Goal: Complete application form

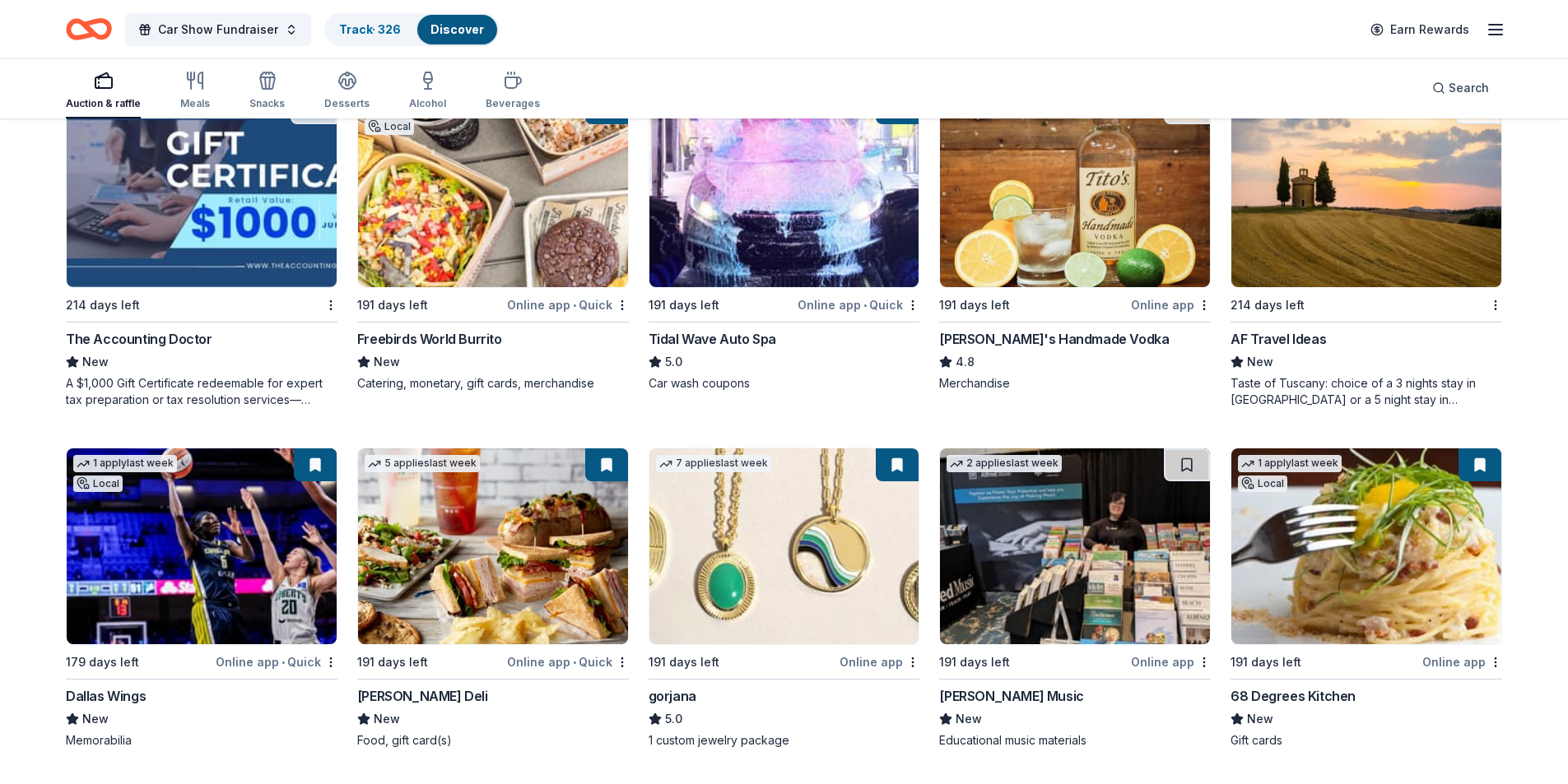
scroll to position [2623, 0]
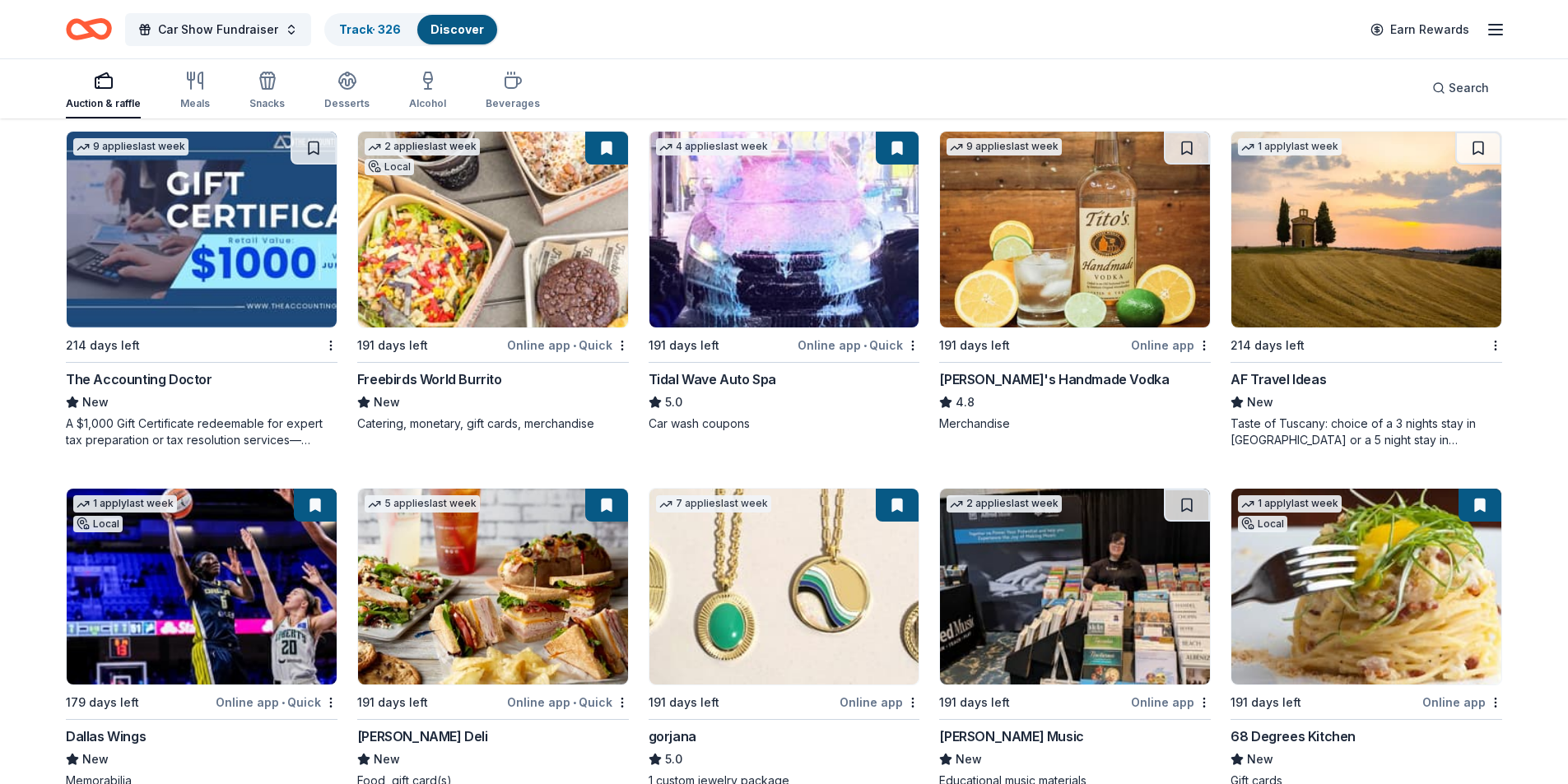
click at [1302, 285] on img at bounding box center [1367, 230] width 270 height 196
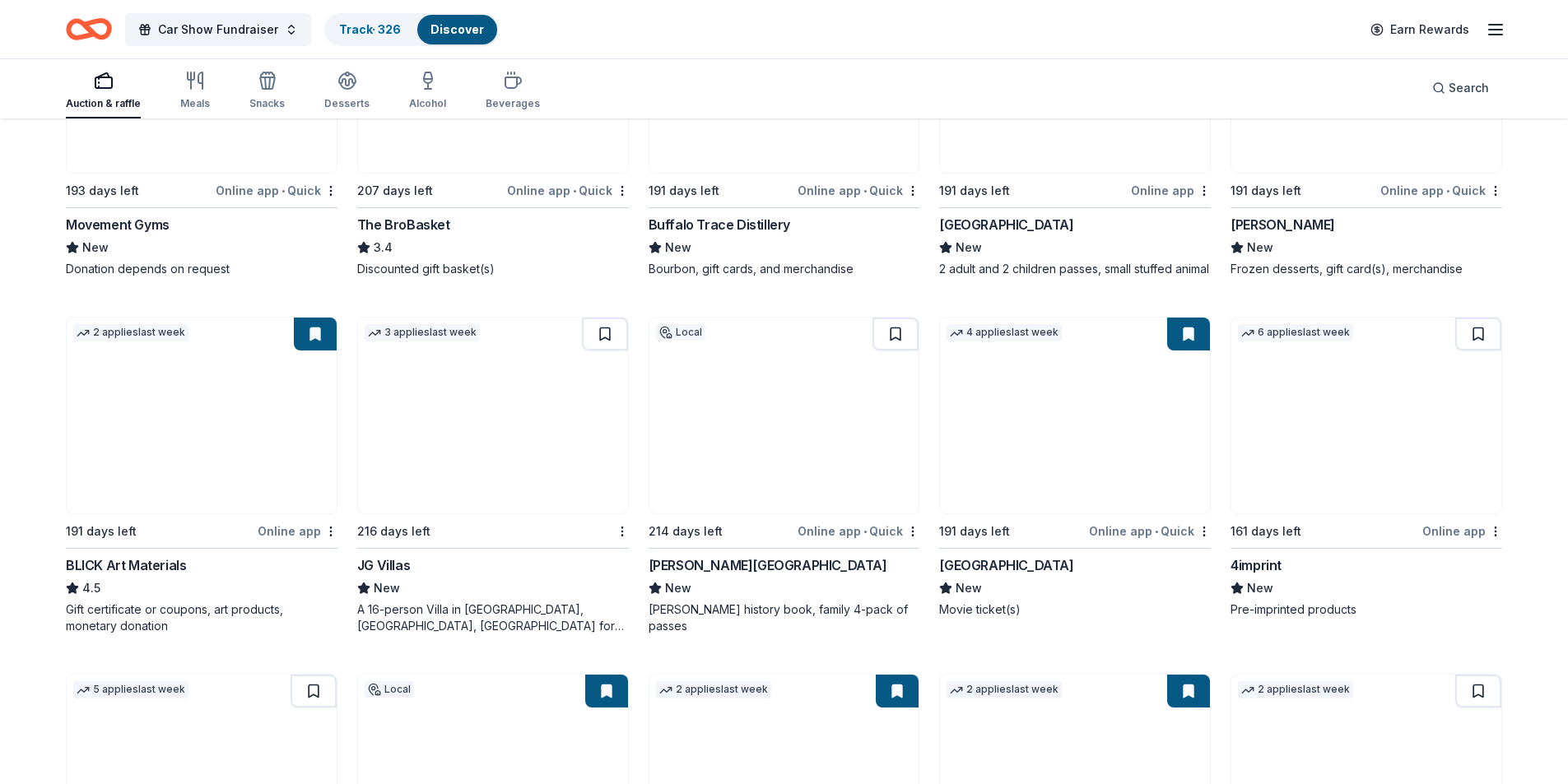
scroll to position [3446, 0]
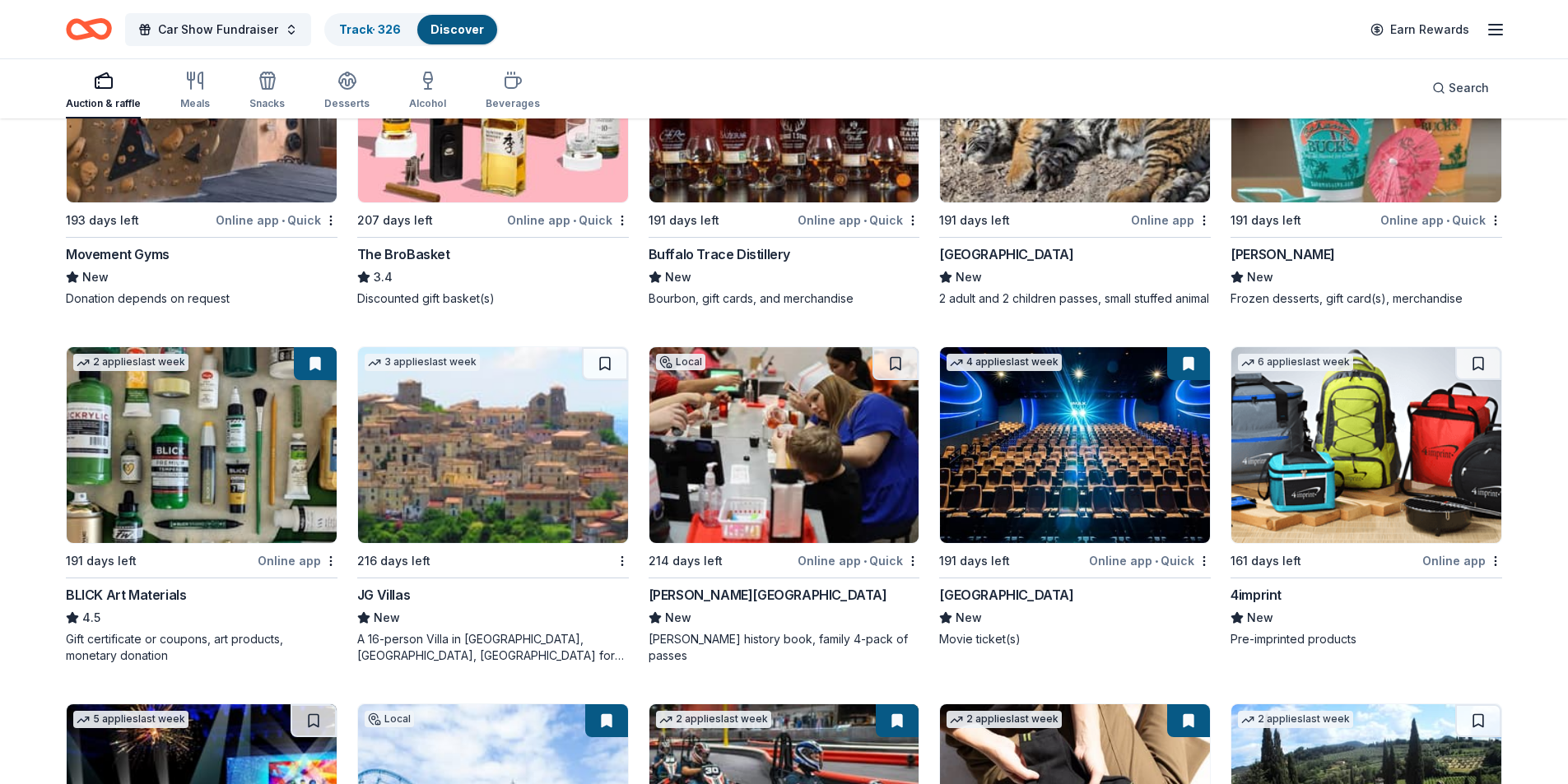
click at [1338, 533] on img at bounding box center [1367, 445] width 270 height 196
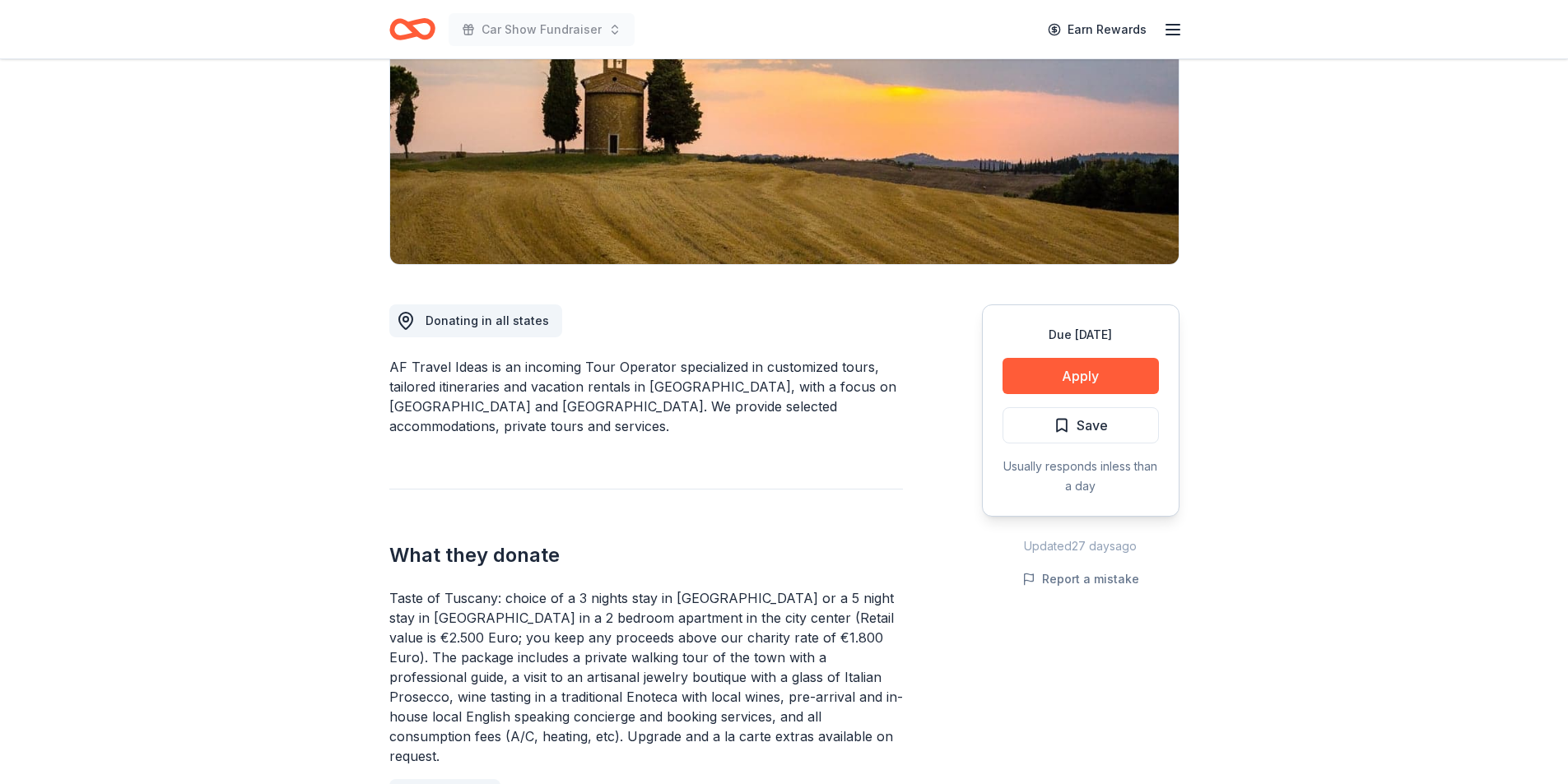
scroll to position [411, 0]
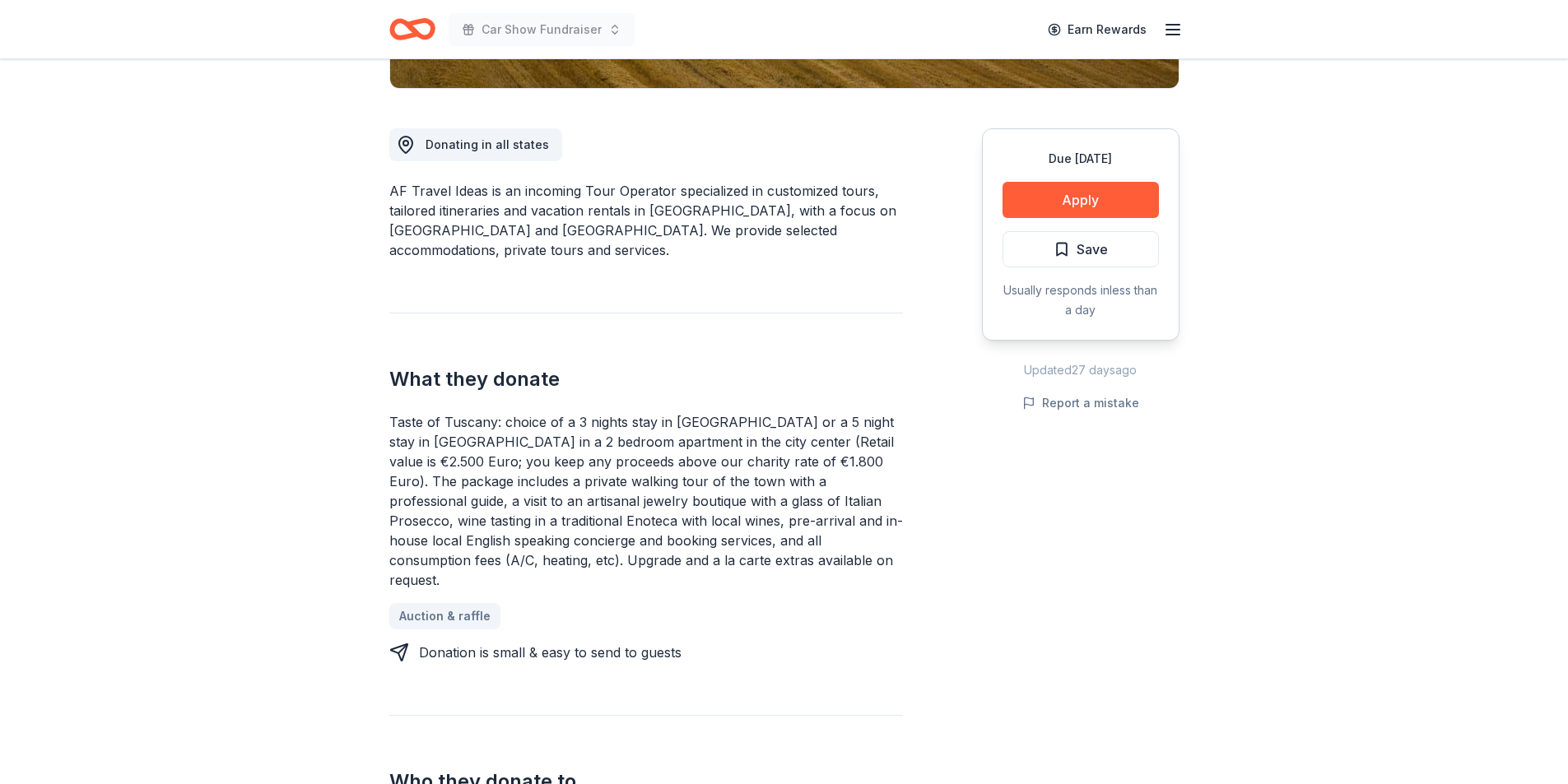
drag, startPoint x: 667, startPoint y: 421, endPoint x: 738, endPoint y: 418, distance: 71.1
click at [738, 418] on div "Taste of Tuscany: choice of a 3 nights stay in [GEOGRAPHIC_DATA] or a 5 night s…" at bounding box center [646, 501] width 514 height 177
drag, startPoint x: 832, startPoint y: 423, endPoint x: 704, endPoint y: 422, distance: 128.0
click at [704, 422] on div "Taste of Tuscany: choice of a 3 nights stay in [GEOGRAPHIC_DATA] or a 5 night s…" at bounding box center [646, 501] width 514 height 177
drag, startPoint x: 637, startPoint y: 443, endPoint x: 701, endPoint y: 445, distance: 64.0
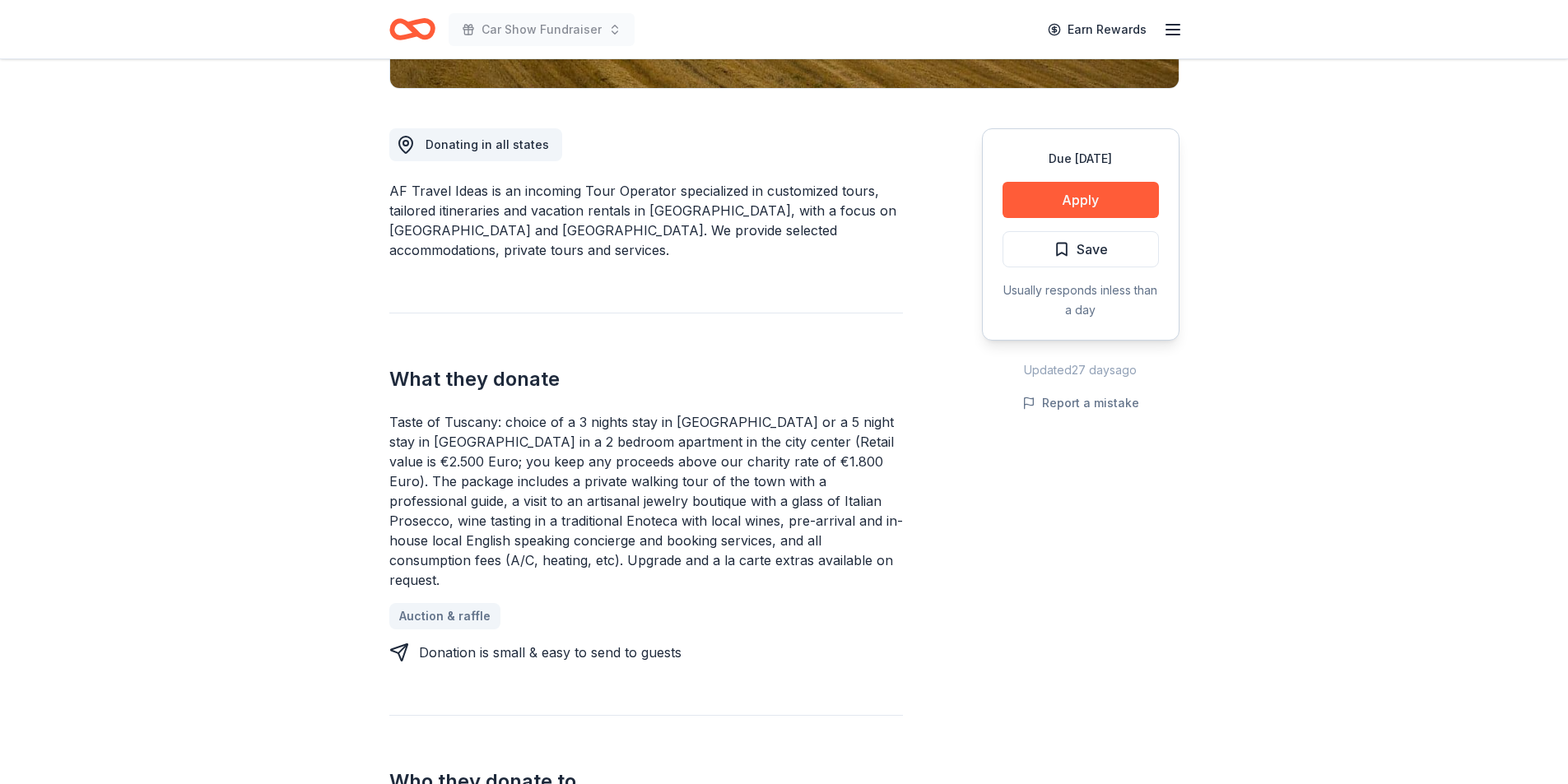
click at [701, 445] on div "Taste of Tuscany: choice of a 3 nights stay in [GEOGRAPHIC_DATA] or a 5 night s…" at bounding box center [646, 501] width 514 height 177
drag, startPoint x: 757, startPoint y: 420, endPoint x: 843, endPoint y: 425, distance: 86.1
click at [843, 425] on div "Taste of Tuscany: choice of a 3 nights stay in [GEOGRAPHIC_DATA] or a 5 night s…" at bounding box center [646, 501] width 514 height 177
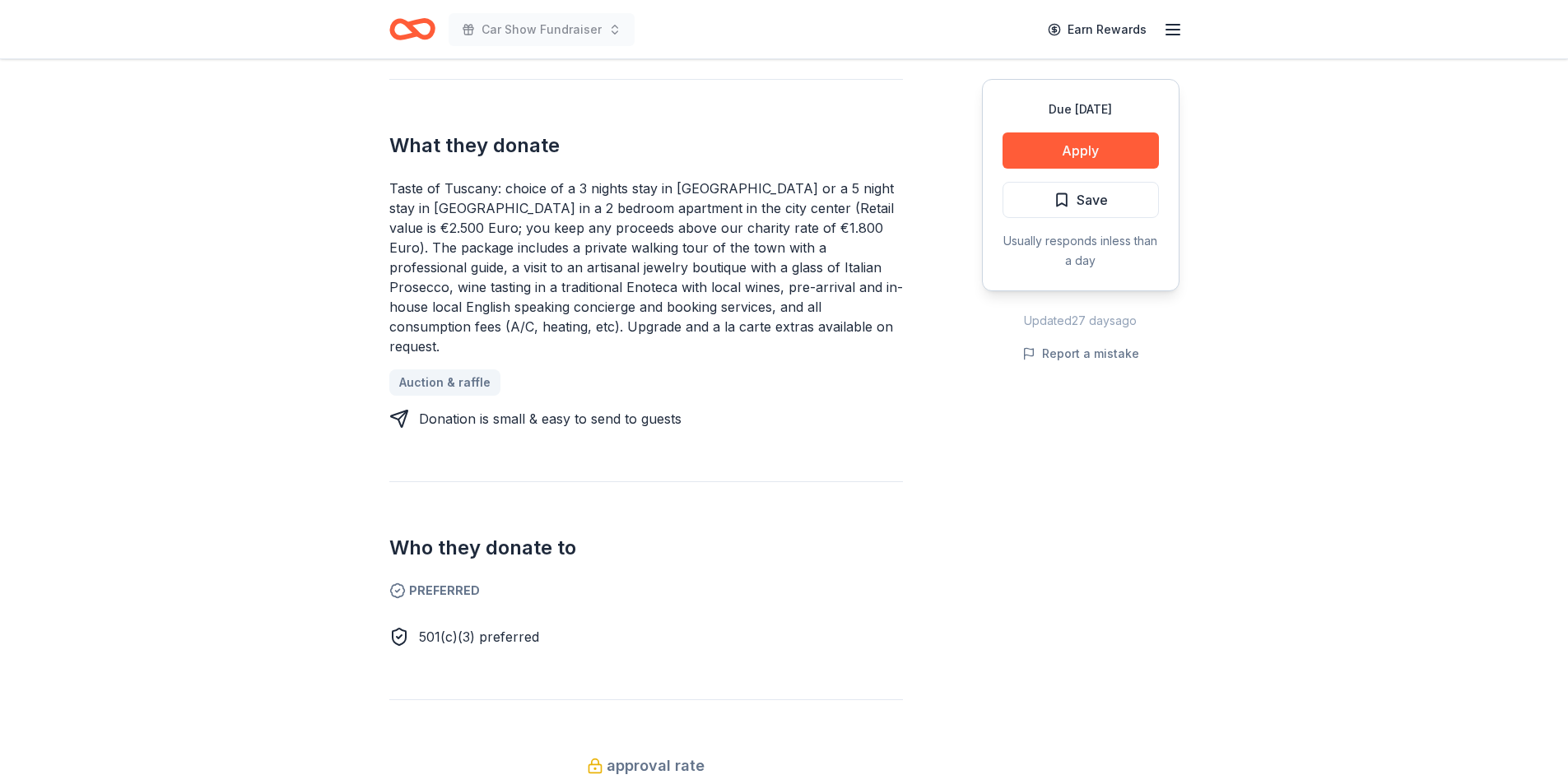
scroll to position [577, 0]
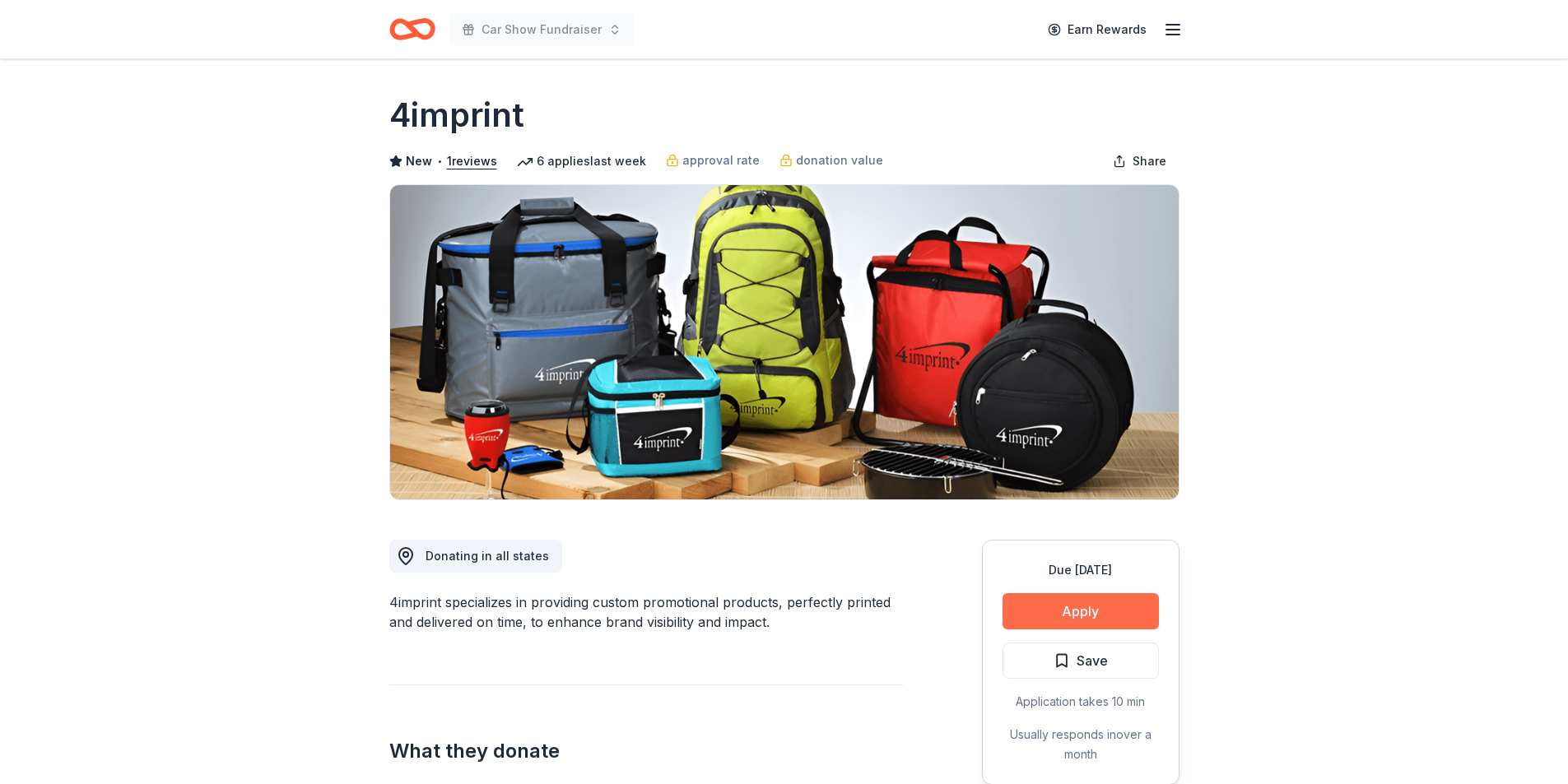
click at [1080, 614] on button "Apply" at bounding box center [1080, 611] width 156 height 36
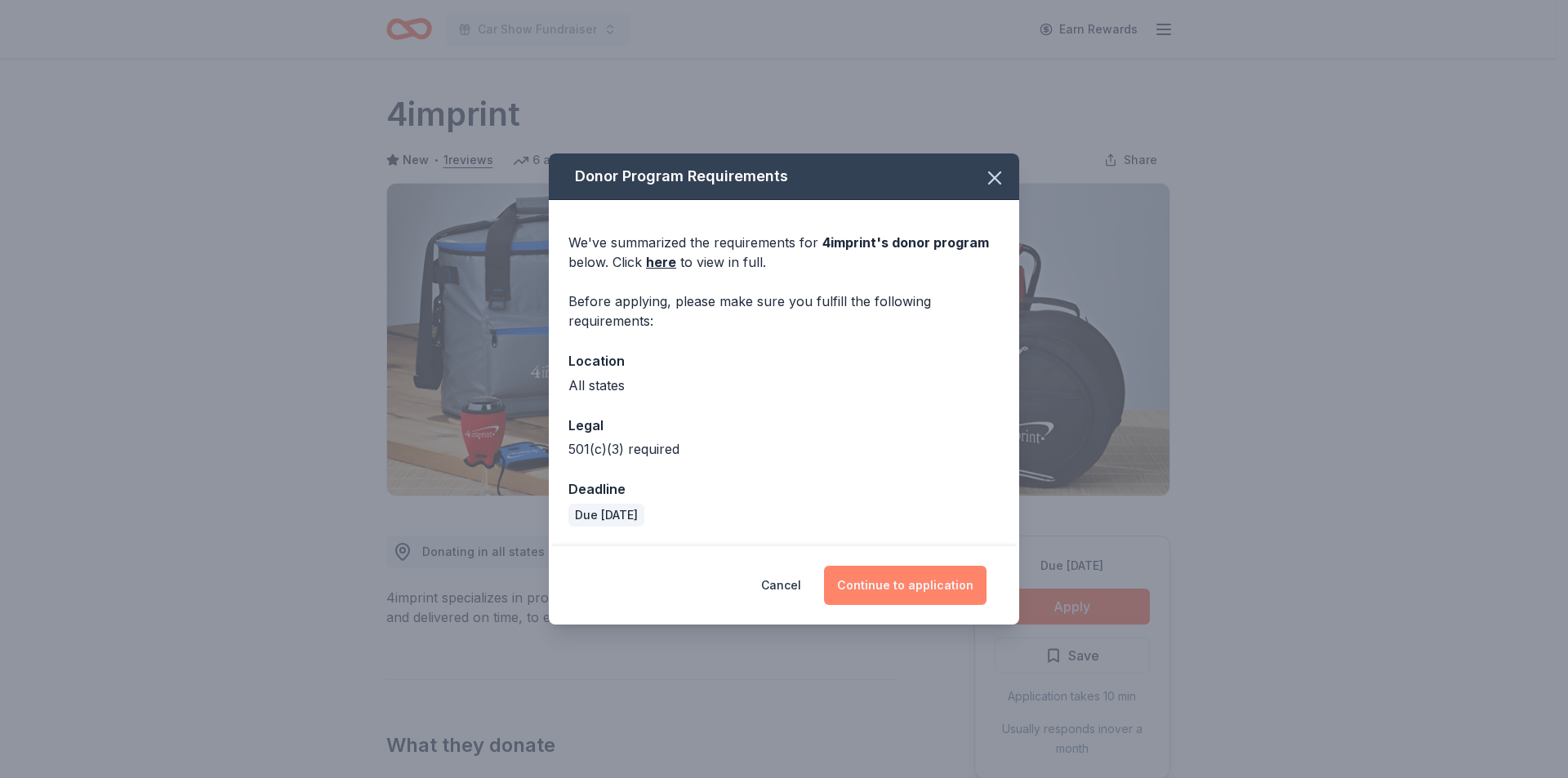
click at [907, 579] on button "Continue to application" at bounding box center [906, 585] width 163 height 39
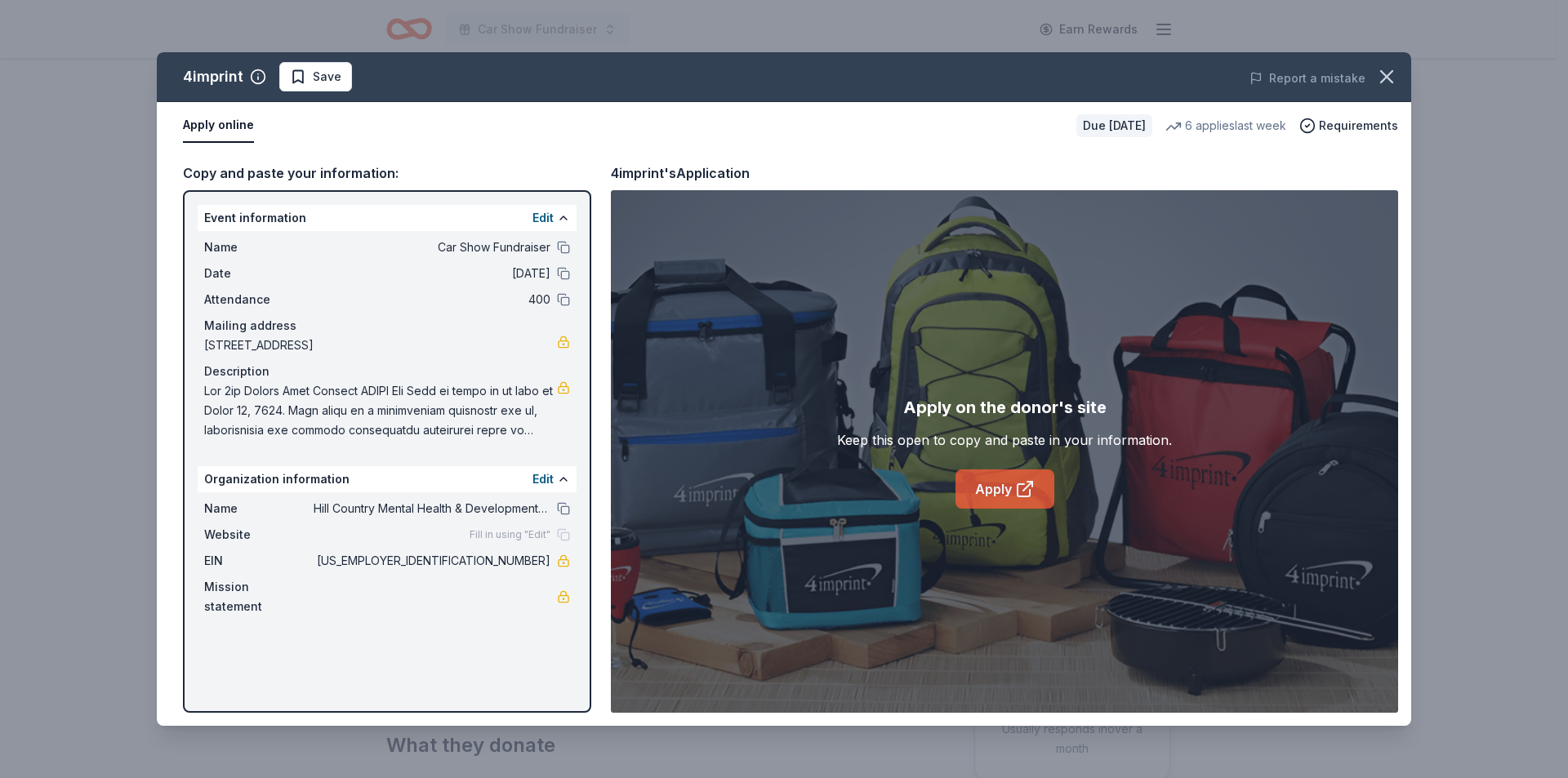
click at [1015, 485] on icon at bounding box center [1025, 489] width 19 height 19
click at [975, 493] on link "Apply" at bounding box center [1005, 489] width 99 height 39
click at [326, 76] on span "Save" at bounding box center [327, 76] width 29 height 19
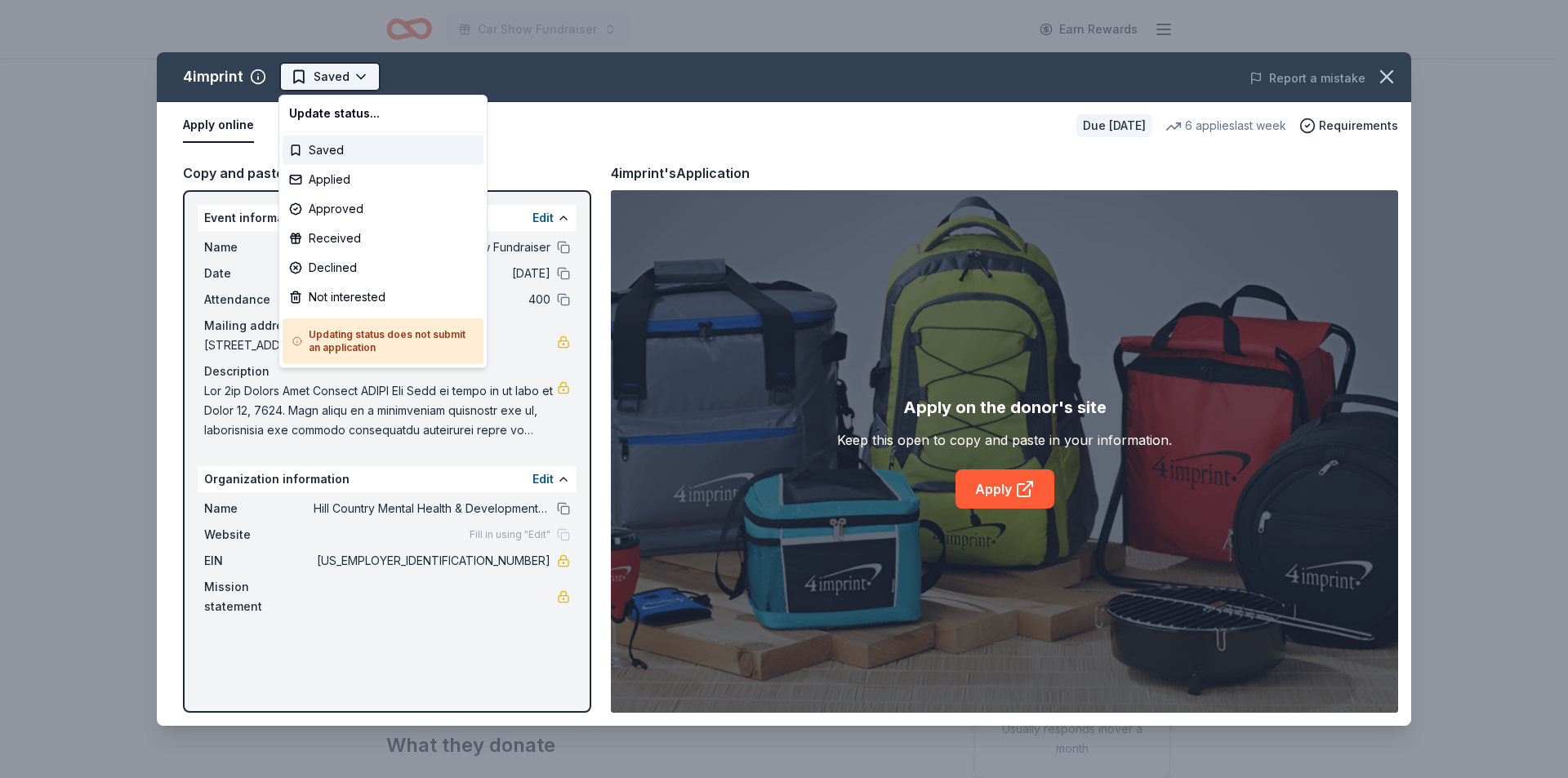
click at [321, 77] on html "Car Show Fundraiser Earn Rewards Due in 161 days Share 4imprint New • 1 reviews…" at bounding box center [784, 389] width 1568 height 778
click at [331, 174] on div "Applied" at bounding box center [383, 180] width 201 height 30
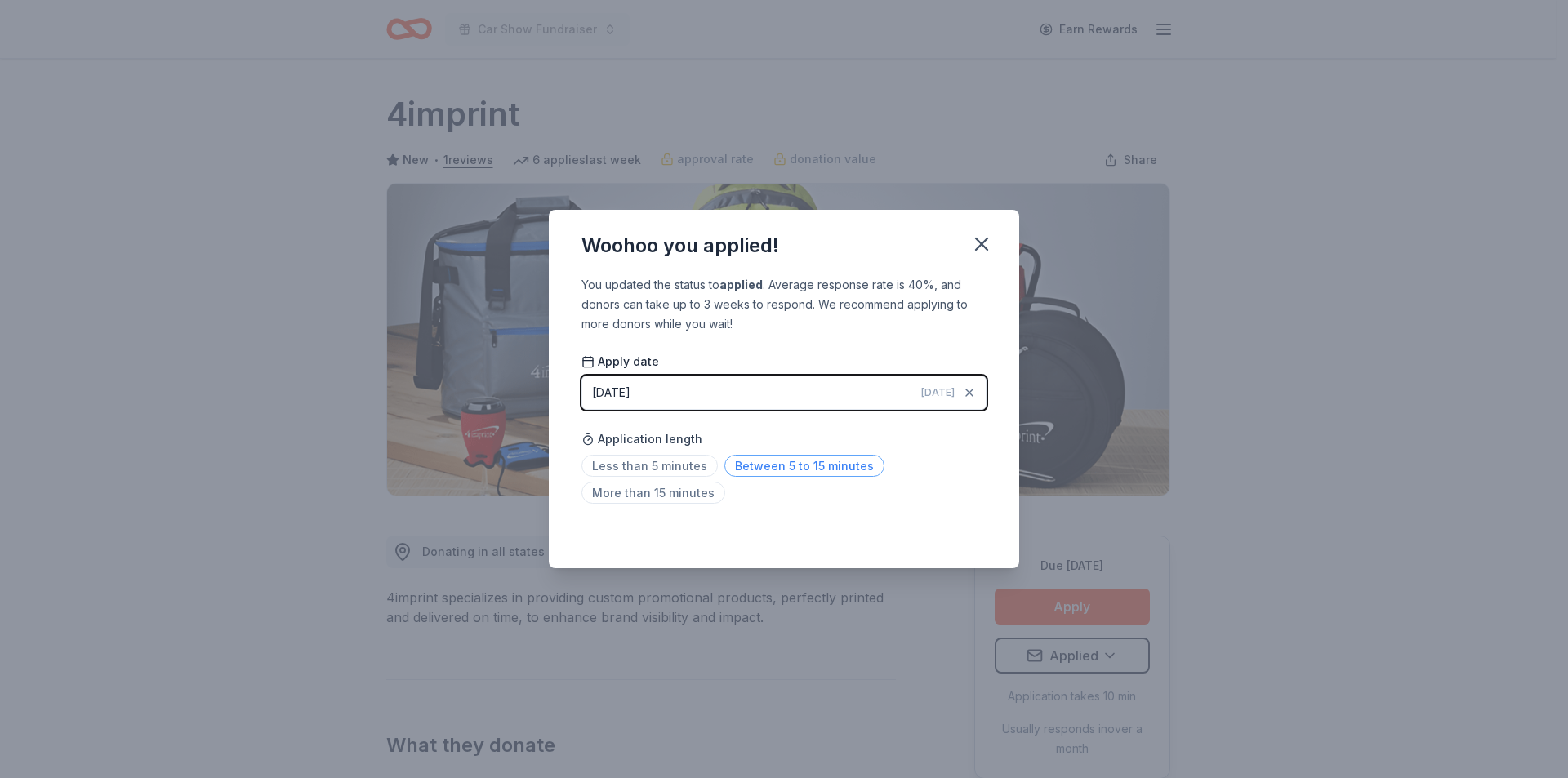
click at [815, 469] on span "Between 5 to 15 minutes" at bounding box center [804, 465] width 160 height 22
click at [986, 238] on icon "button" at bounding box center [981, 244] width 11 height 11
